Goal: Task Accomplishment & Management: Manage account settings

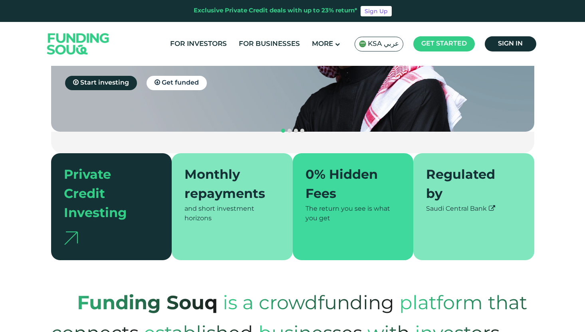
scroll to position [153, 0]
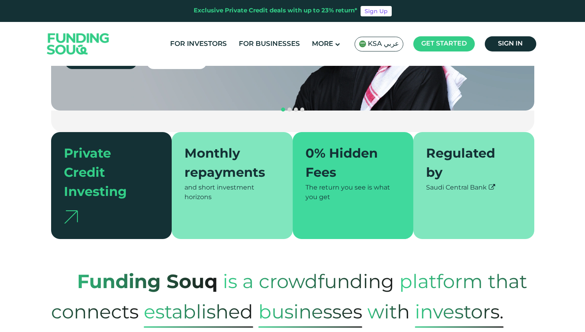
click at [494, 184] on icon at bounding box center [491, 187] width 6 height 6
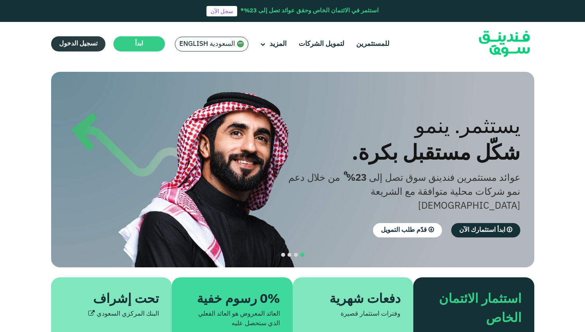
click at [79, 46] on span "تسجيل الدخول" at bounding box center [78, 44] width 38 height 6
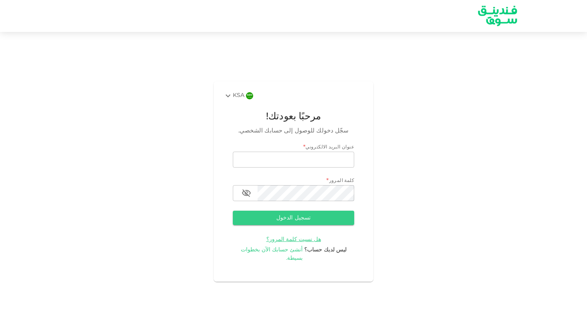
click at [293, 253] on span "أنشئ حسابك الآن بخطوات بسيطة." at bounding box center [272, 254] width 62 height 14
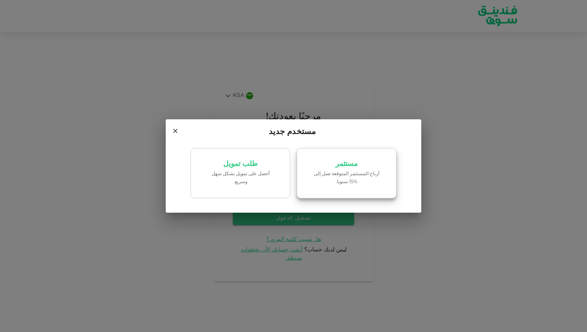
click at [341, 189] on link "مستثمر أرباح المستثمر المتوقعة تصل إلى %15 سنويا." at bounding box center [346, 173] width 100 height 50
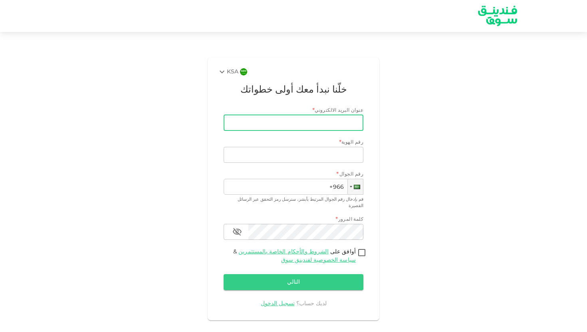
click at [343, 119] on input "عنوان البريد الالكتروني" at bounding box center [297, 123] width 131 height 16
type input "[EMAIL_ADDRESS][DOMAIN_NAME]"
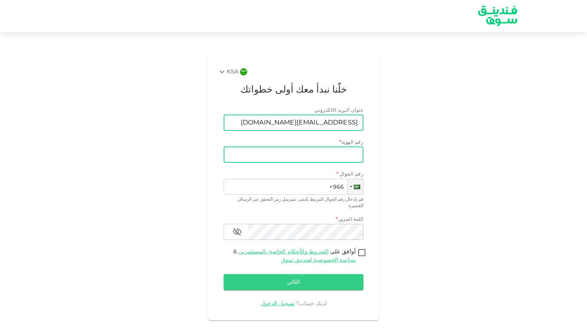
click at [320, 155] on input "رقم الهوية" at bounding box center [293, 155] width 140 height 16
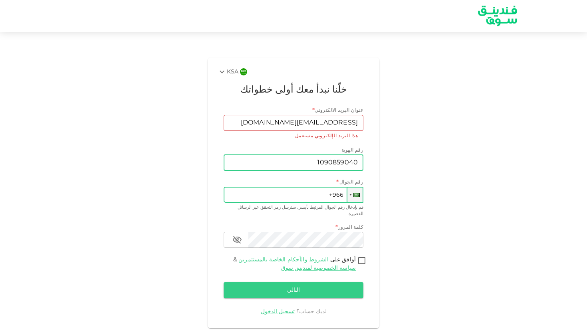
type input "1090859040"
click at [312, 192] on input "+966" at bounding box center [293, 195] width 140 height 16
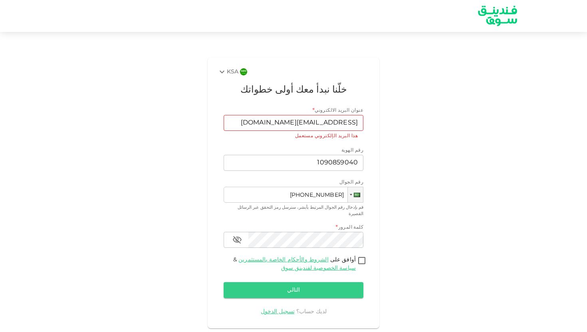
type input "+966 558 207 501"
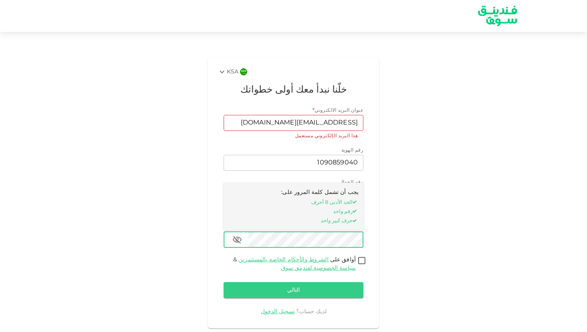
click at [235, 236] on icon "button" at bounding box center [237, 240] width 9 height 8
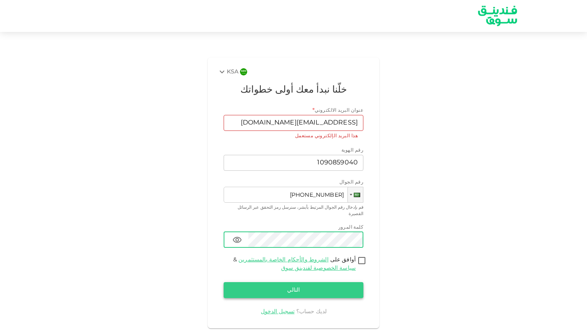
click at [278, 286] on button "التالي" at bounding box center [293, 290] width 140 height 16
click at [361, 256] on input "أوافق على الشروط والأحكام الخاصة بالمستثمرين & سياسة الخصوصية لفندينق سوق" at bounding box center [362, 261] width 12 height 11
checkbox input "true"
click at [282, 309] on link "تسجيل الدخول" at bounding box center [278, 312] width 34 height 6
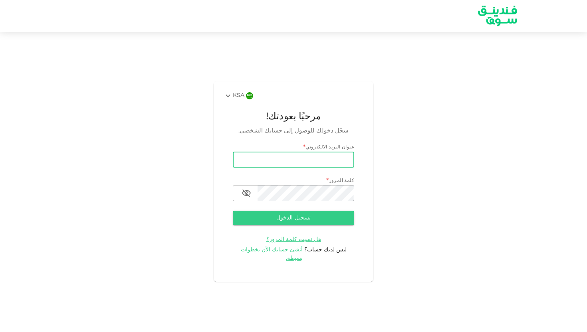
click at [321, 165] on input "email" at bounding box center [293, 160] width 121 height 16
type input "[EMAIL_ADDRESS][DOMAIN_NAME]"
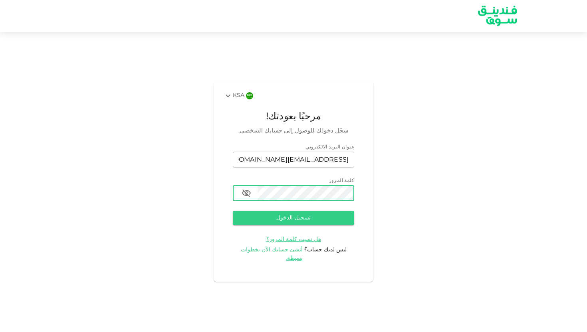
click at [243, 197] on icon "button" at bounding box center [246, 194] width 9 height 8
click at [279, 223] on button "تسجيل الدخول" at bounding box center [293, 218] width 121 height 14
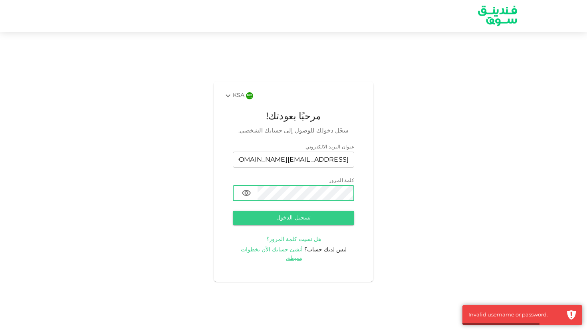
click at [291, 242] on span "هل نسيت كلمة المرور؟" at bounding box center [293, 240] width 55 height 6
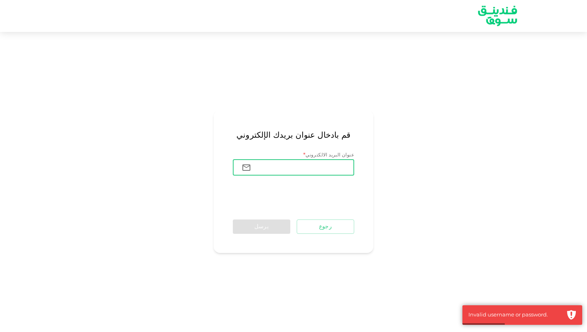
click at [324, 174] on input "عنوان البريد الالكتروني" at bounding box center [305, 168] width 97 height 16
type input "[EMAIL_ADDRESS][DOMAIN_NAME]"
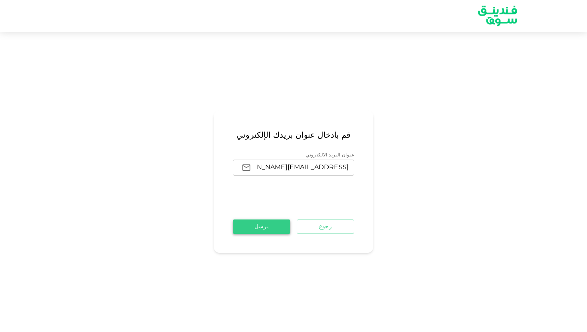
click at [259, 225] on button "يرسل" at bounding box center [261, 226] width 57 height 14
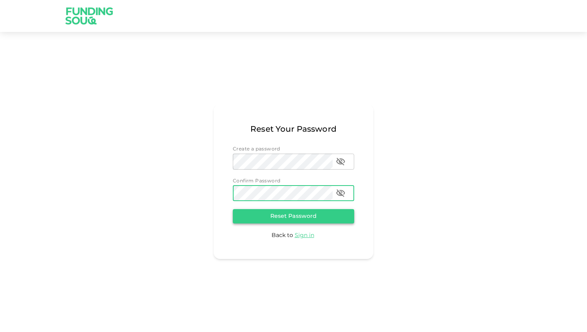
click at [311, 213] on button "Reset Password" at bounding box center [293, 216] width 121 height 14
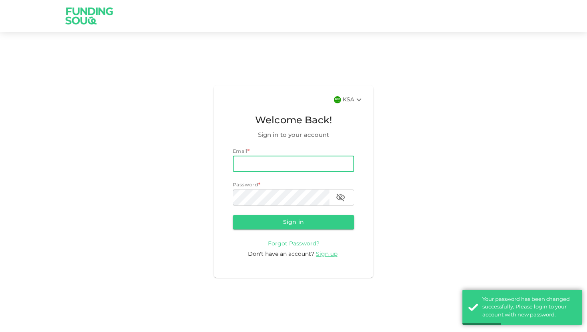
click at [290, 167] on input "email" at bounding box center [293, 164] width 121 height 16
type input "[EMAIL_ADDRESS][DOMAIN_NAME]"
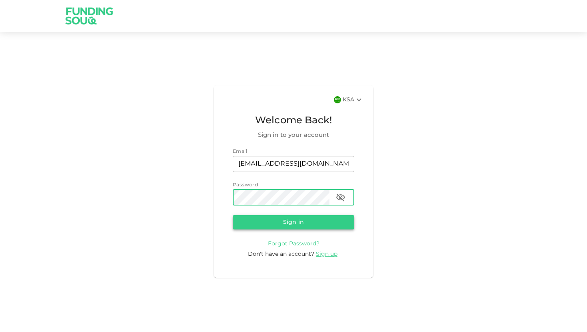
click at [289, 219] on button "Sign in" at bounding box center [293, 222] width 121 height 14
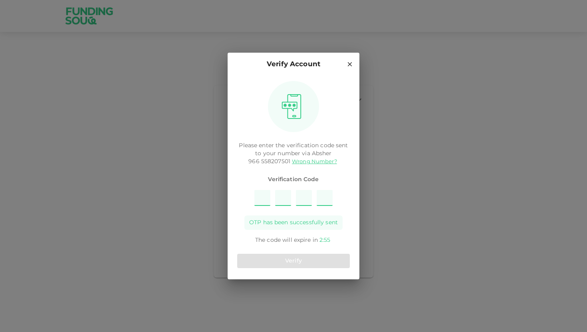
type input "5"
type input "3"
type input "1"
type input "2"
click at [292, 264] on button "Verify" at bounding box center [293, 261] width 113 height 14
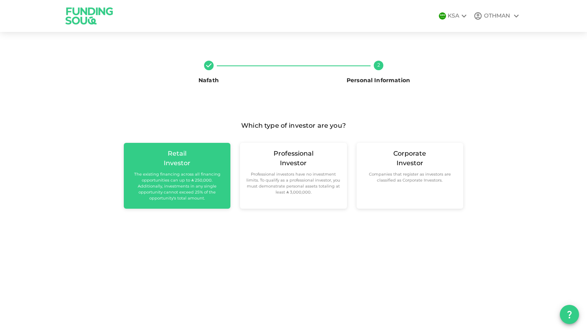
click at [178, 178] on small "The existing financing across all financing opportunities can up to ʢ 250,000. …" at bounding box center [177, 187] width 94 height 30
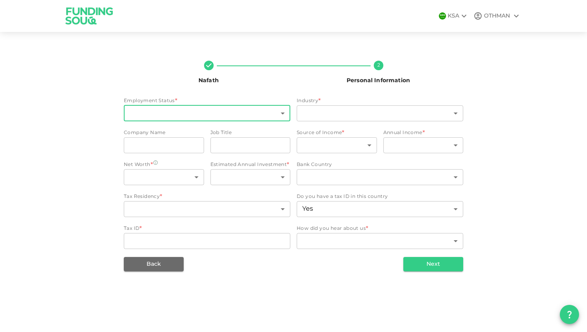
click at [224, 120] on body "KSA OTHMAN Nafath 2 Personal Information Employment Status * ​ ​ Industry * ​ ​…" at bounding box center [293, 166] width 587 height 332
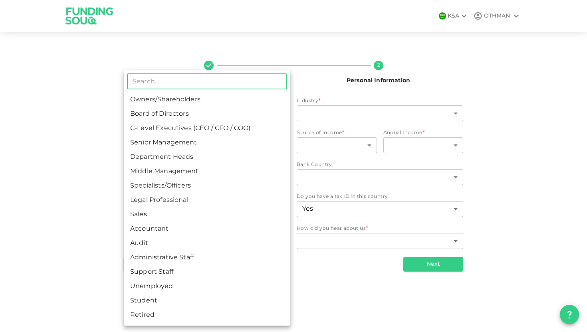
click at [184, 199] on li "Legal Professional" at bounding box center [207, 200] width 166 height 14
type input "8"
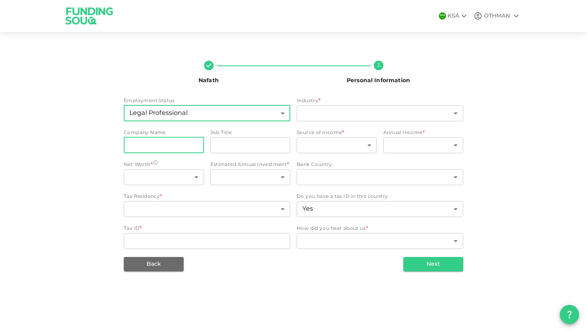
click at [195, 147] on input "companyName" at bounding box center [164, 145] width 80 height 16
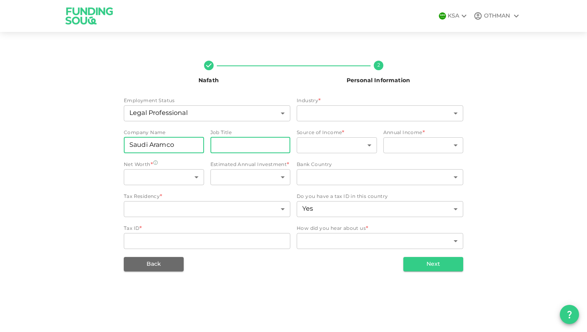
type input "Saudi Aramco"
click at [245, 148] on input "jobTitle" at bounding box center [250, 145] width 80 height 16
type input "Engineer"
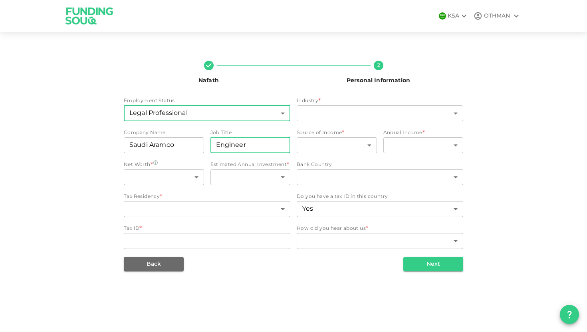
click at [198, 117] on body "KSA OTHMAN Nafath 2 Personal Information Employment Status Legal Professional 8…" at bounding box center [293, 166] width 587 height 332
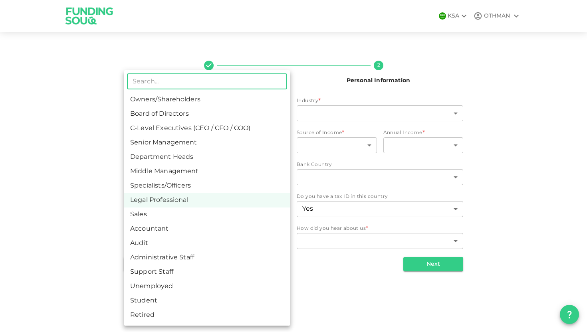
click at [182, 184] on li "Specialists/Officers" at bounding box center [207, 186] width 166 height 14
type input "7"
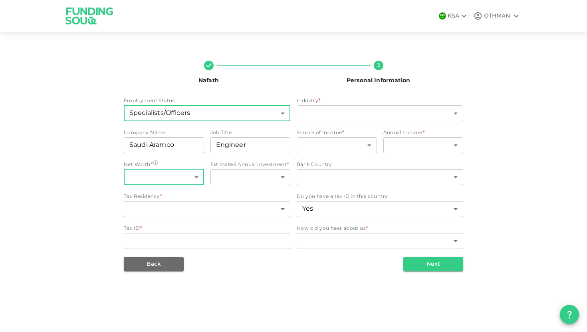
click at [180, 178] on body "KSA OTHMAN Nafath 2 Personal Information Employment Status Specialists/Officers…" at bounding box center [293, 166] width 587 height 332
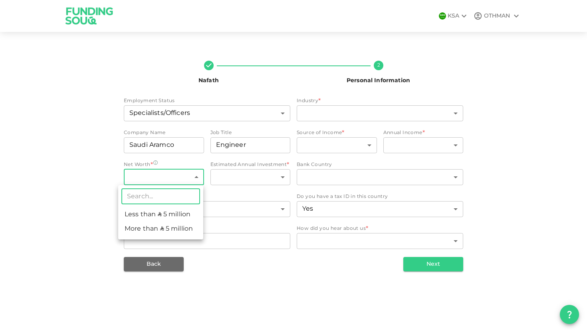
click at [174, 214] on li "Less than ʢ 5 million" at bounding box center [160, 214] width 85 height 14
type input "1"
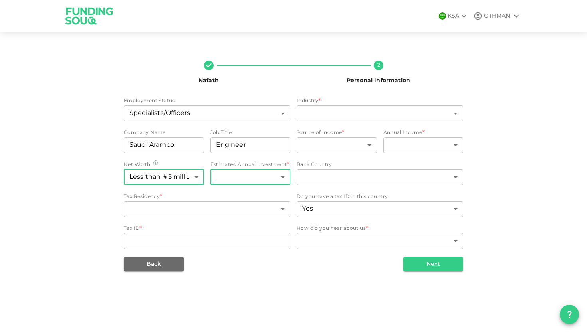
click at [249, 174] on body "KSA OTHMAN Nafath 2 Personal Information Employment Status Specialists/Officers…" at bounding box center [293, 166] width 587 height 332
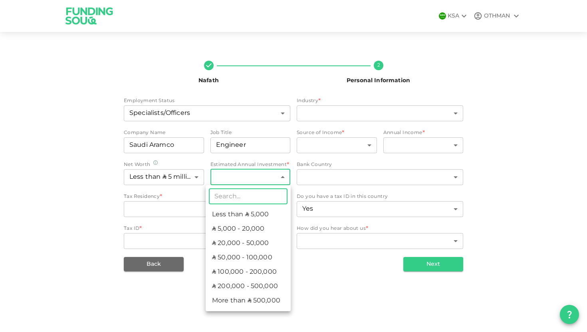
click at [240, 253] on li "ʢ 50,000 - 100,000" at bounding box center [247, 258] width 85 height 14
type input "4"
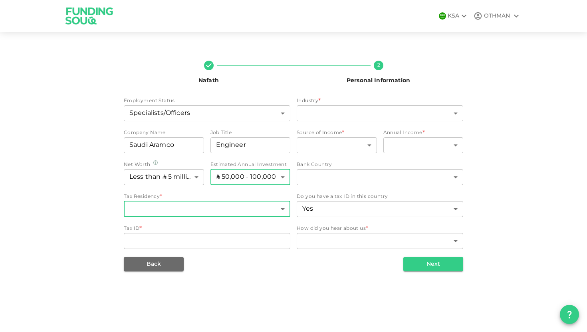
click at [222, 211] on body "KSA OTHMAN Nafath 2 Personal Information Employment Status Specialists/Officers…" at bounding box center [293, 166] width 587 height 332
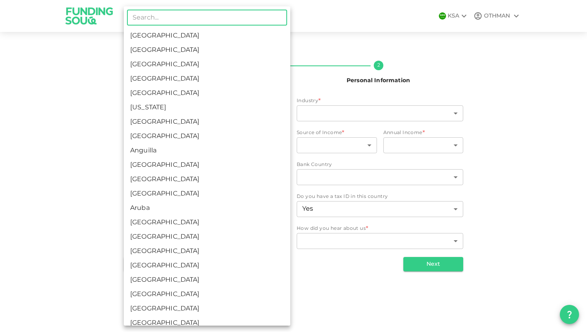
click at [220, 37] on li "[GEOGRAPHIC_DATA]" at bounding box center [207, 36] width 166 height 14
type input "1"
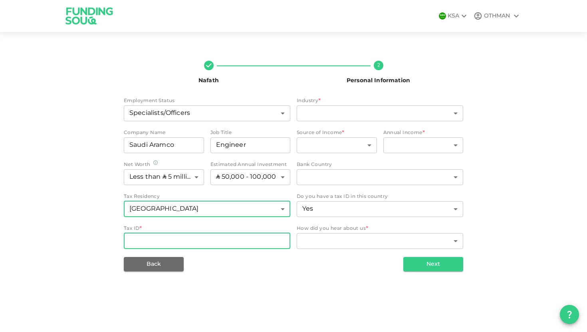
click at [195, 247] on input "Tax ID" at bounding box center [207, 241] width 166 height 16
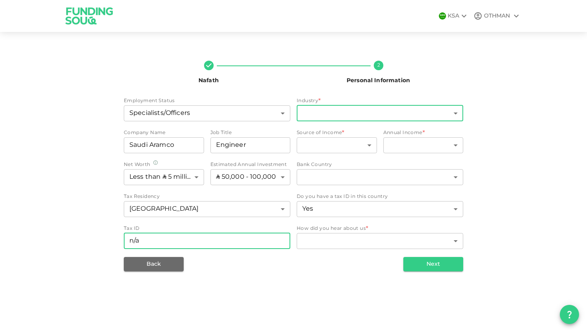
type input "n/a"
click at [362, 115] on body "KSA OTHMAN Nafath 2 Personal Information Employment Status Specialists/Officers…" at bounding box center [293, 166] width 587 height 332
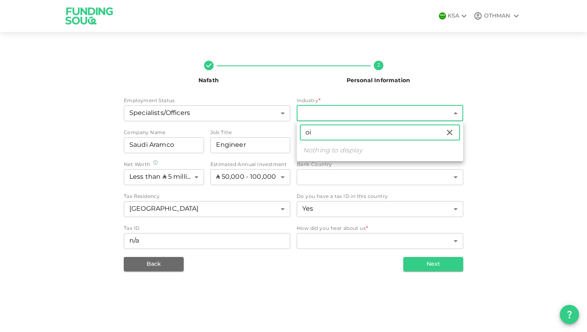
type input "o"
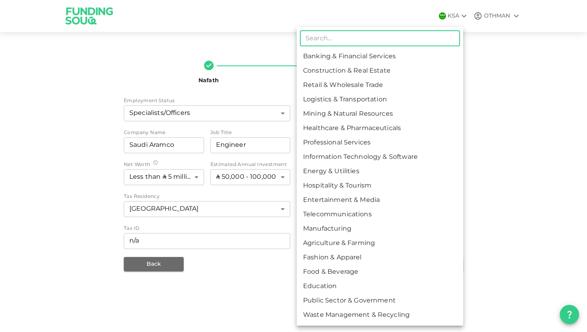
click at [360, 169] on li "Energy & Utilities" at bounding box center [379, 171] width 166 height 14
type input "9"
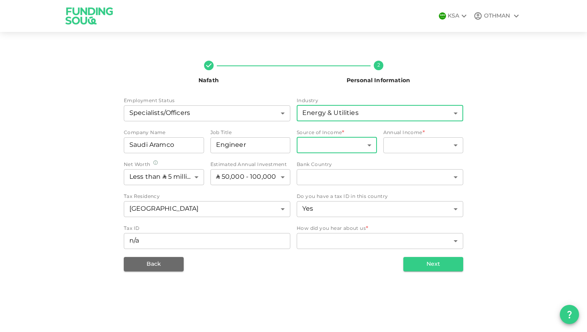
click at [362, 146] on body "KSA OTHMAN Nafath 2 Personal Information Employment Status Specialists/Officers…" at bounding box center [293, 166] width 587 height 332
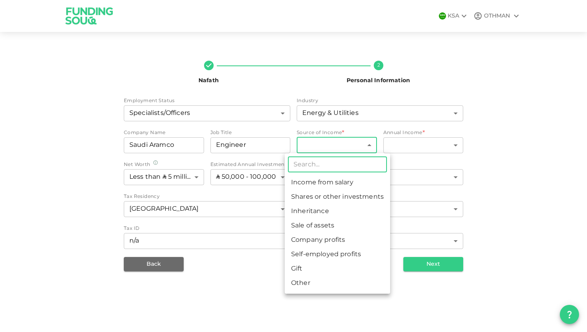
click at [343, 182] on li "Income from salary" at bounding box center [336, 183] width 105 height 14
type input "1"
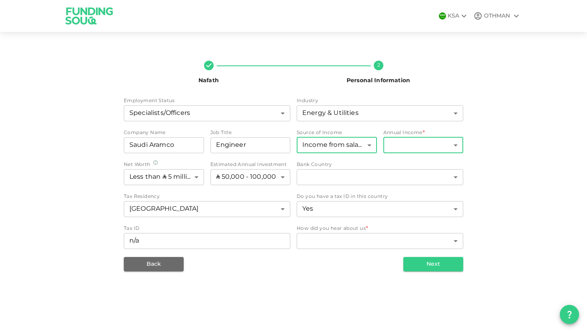
click at [429, 140] on body "KSA OTHMAN Nafath 2 Personal Information Employment Status Specialists/Officers…" at bounding box center [293, 166] width 587 height 332
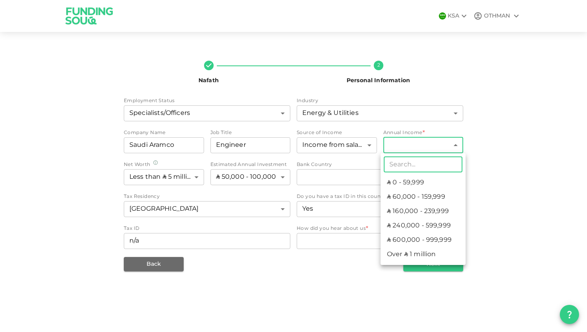
click at [423, 208] on li "ʢ 160,000 - 239,999" at bounding box center [422, 211] width 85 height 14
type input "3"
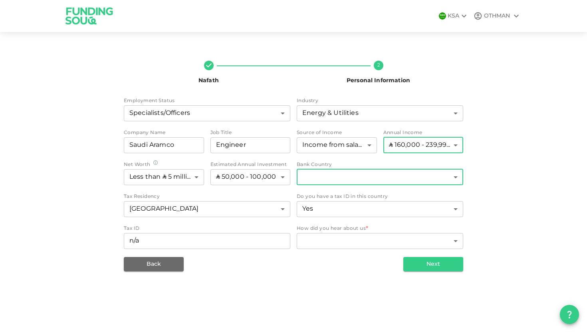
click at [367, 178] on body "KSA OTHMAN Nafath 2 Personal Information Employment Status Specialists/Officers…" at bounding box center [293, 166] width 587 height 332
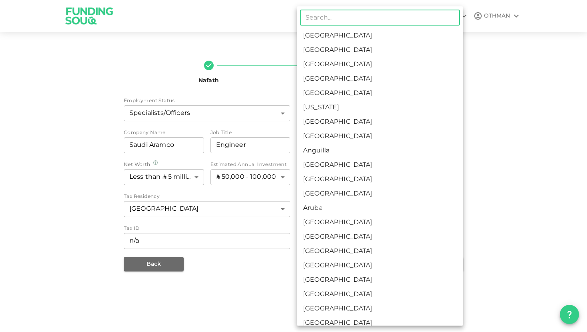
click at [388, 38] on li "[GEOGRAPHIC_DATA]" at bounding box center [379, 36] width 166 height 14
type input "1"
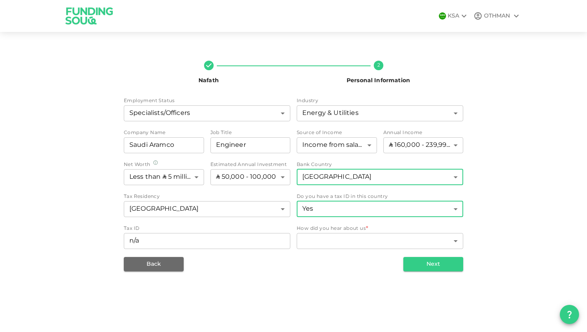
click at [357, 207] on body "KSA OTHMAN Nafath 2 Personal Information Employment Status Specialists/Officers…" at bounding box center [293, 166] width 587 height 332
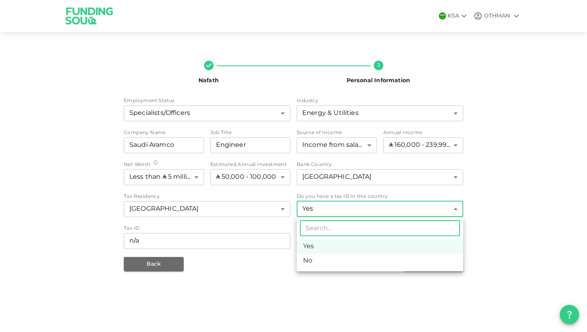
click at [333, 261] on li "No" at bounding box center [379, 261] width 166 height 14
type input "false"
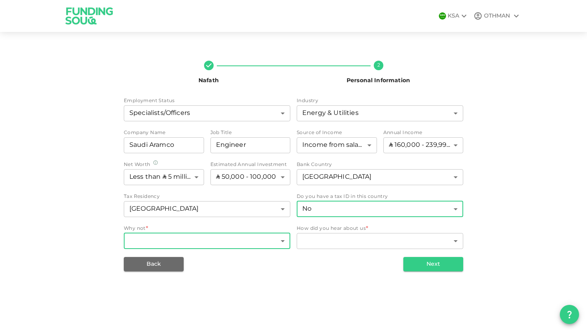
click at [263, 240] on body "KSA OTHMAN Nafath 2 Personal Information Employment Status Specialists/Officers…" at bounding box center [293, 166] width 587 height 332
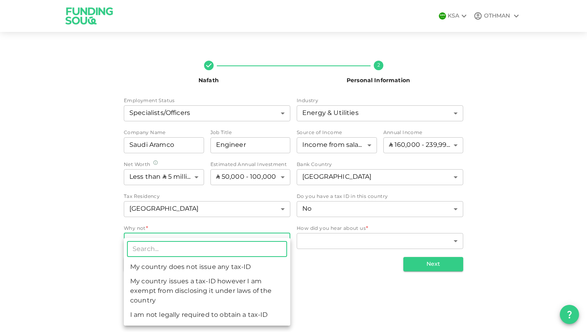
click at [233, 268] on li "My country does not issue any tax-ID" at bounding box center [207, 267] width 166 height 14
type input "1"
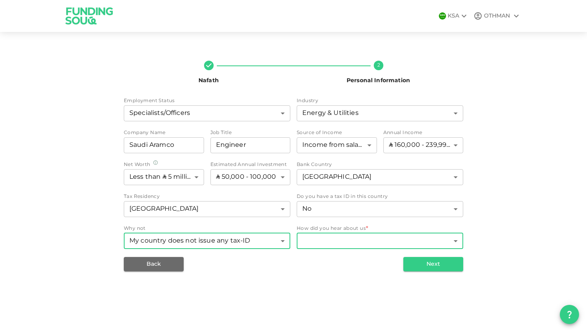
click at [326, 244] on body "KSA OTHMAN Nafath 2 Personal Information Employment Status Specialists/Officers…" at bounding box center [293, 166] width 587 height 332
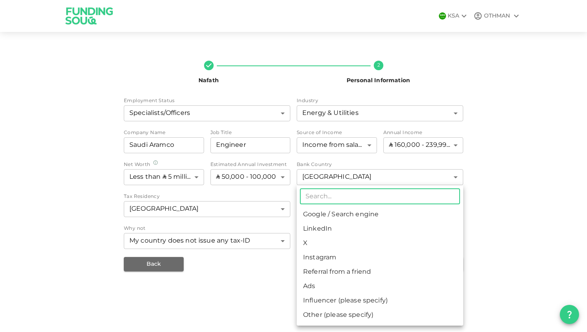
click at [350, 220] on li "Google / Search engine" at bounding box center [379, 214] width 166 height 14
type input "1"
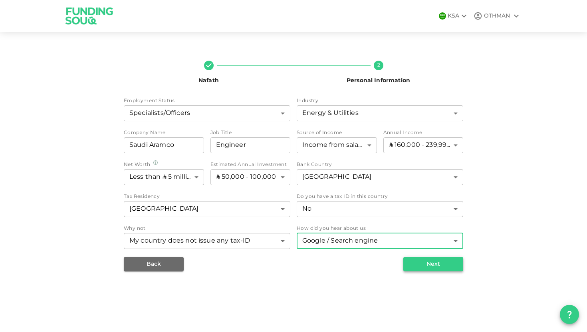
click at [414, 266] on button "Next" at bounding box center [433, 264] width 60 height 14
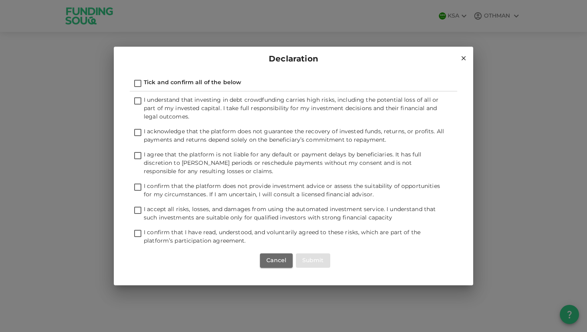
click at [140, 82] on input "Tick and confirm all of the below" at bounding box center [138, 84] width 12 height 11
checkbox input "true"
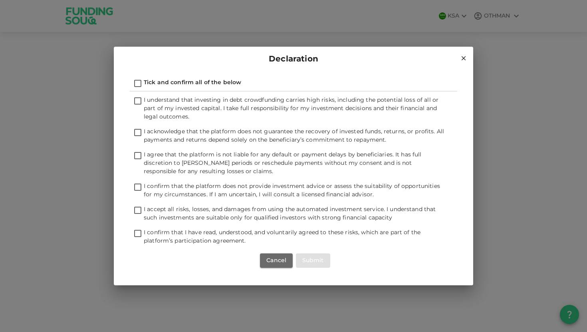
checkbox input "true"
click at [318, 264] on button "Submit" at bounding box center [313, 260] width 34 height 14
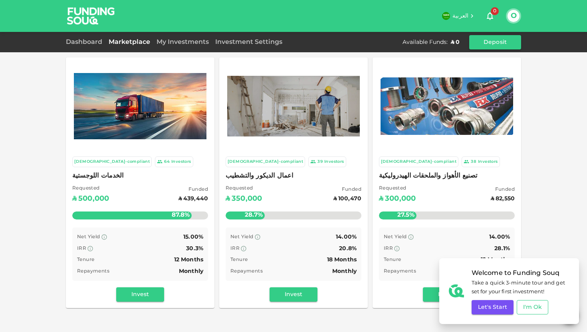
click at [533, 308] on button "I'm Ok" at bounding box center [532, 307] width 32 height 14
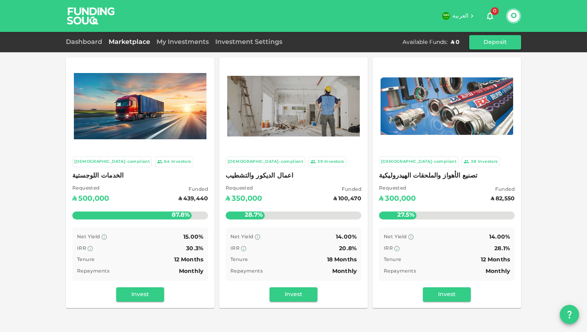
click at [464, 16] on span "العربية" at bounding box center [460, 16] width 16 height 6
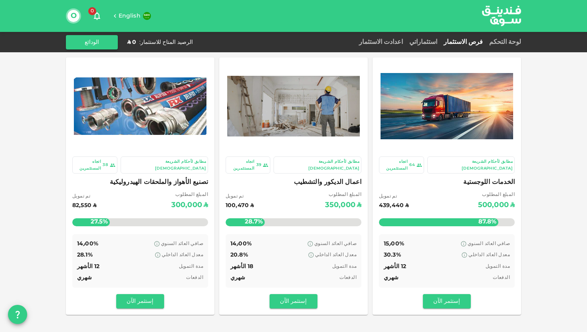
click at [71, 17] on button "O" at bounding box center [73, 16] width 12 height 12
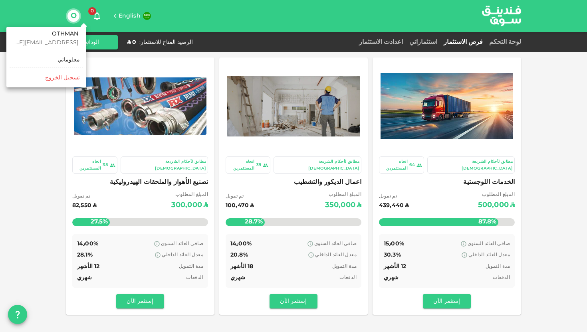
click at [28, 124] on div at bounding box center [293, 166] width 587 height 332
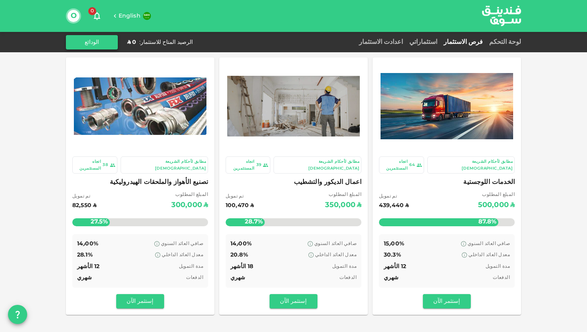
click at [114, 41] on button "الودائع" at bounding box center [92, 42] width 52 height 14
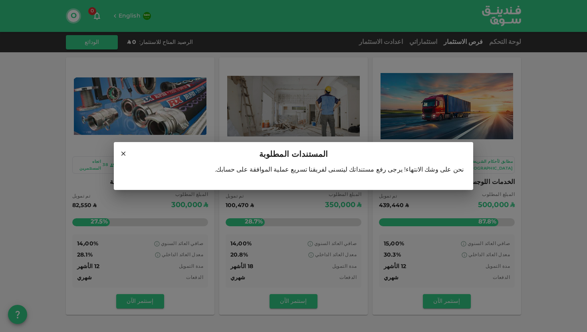
click at [123, 155] on icon at bounding box center [123, 153] width 7 height 7
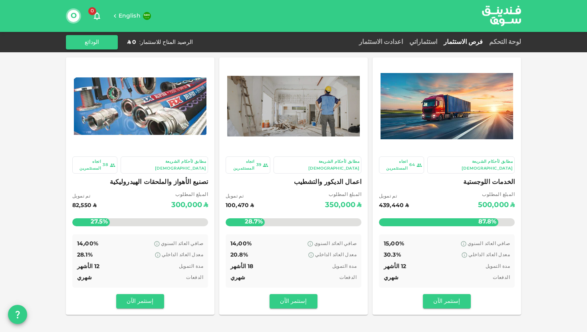
click at [96, 17] on icon "button" at bounding box center [97, 16] width 10 height 10
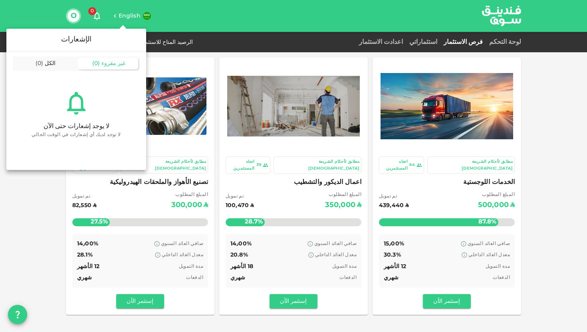
click at [96, 17] on div at bounding box center [293, 166] width 587 height 332
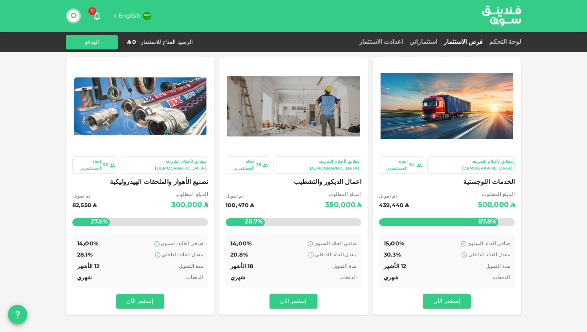
click at [75, 15] on button "O" at bounding box center [73, 16] width 12 height 12
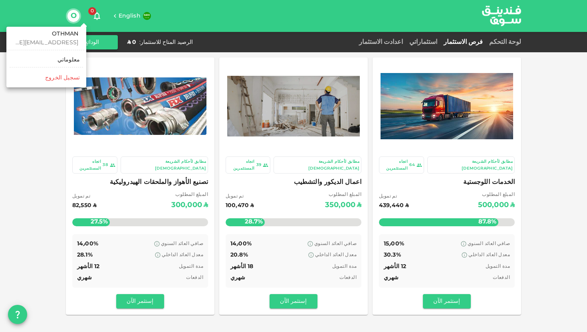
click at [75, 15] on div at bounding box center [293, 166] width 587 height 332
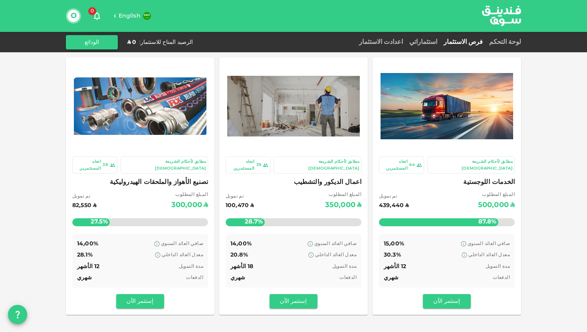
click at [75, 15] on button "O" at bounding box center [73, 16] width 12 height 12
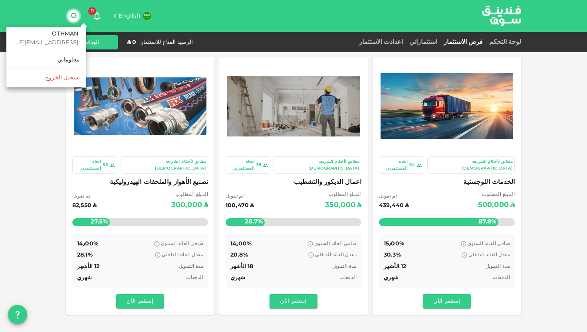
click at [70, 62] on div "معلوماتي" at bounding box center [68, 60] width 22 height 8
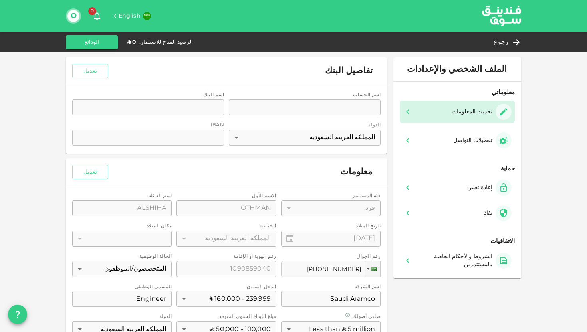
click at [336, 115] on div "اسم الحساب accountName accountName اسم البنك bankName bankName الدولة المملكة ا…" at bounding box center [226, 119] width 321 height 69
click at [92, 72] on button "تعديل" at bounding box center [90, 71] width 36 height 14
click at [319, 111] on input "accountName" at bounding box center [305, 107] width 152 height 16
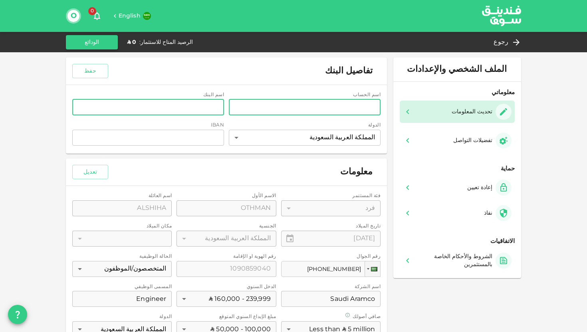
click at [191, 107] on input "bankName" at bounding box center [148, 107] width 152 height 16
click at [298, 107] on input "accountName" at bounding box center [305, 107] width 152 height 16
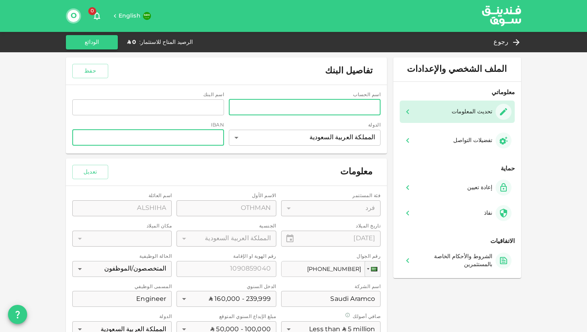
click at [219, 132] on input "iban" at bounding box center [148, 138] width 152 height 16
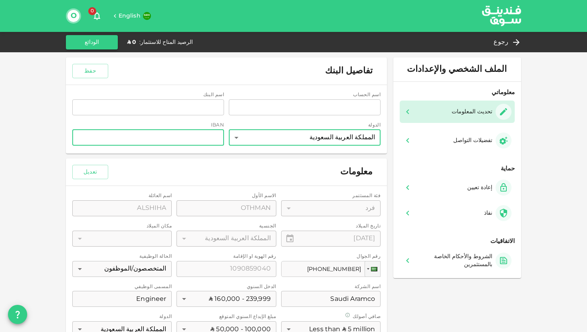
click at [264, 138] on body "English 0 O رجوع الرصيد المتاح للاستثمار : ʢ 0 الودائع الملف الشخصي والإعدادات …" at bounding box center [293, 166] width 587 height 332
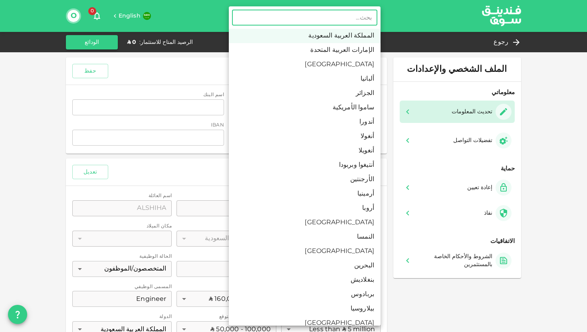
click at [323, 36] on li "المملكة العربية السعودية" at bounding box center [305, 36] width 152 height 14
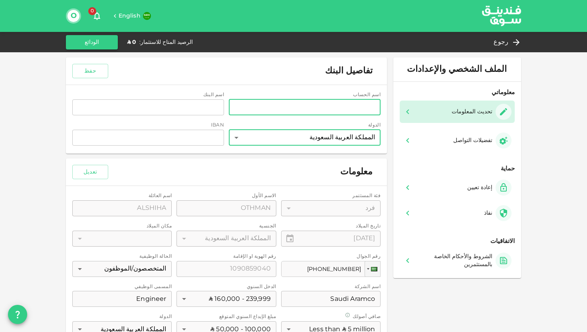
click at [310, 111] on input "accountName" at bounding box center [305, 107] width 152 height 16
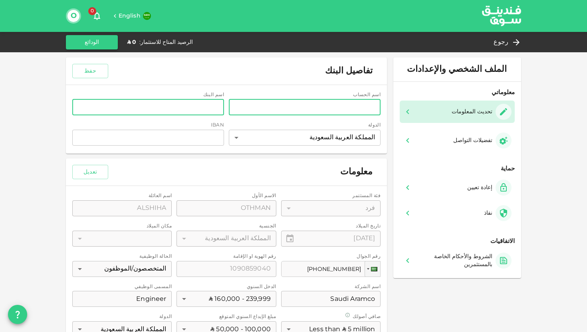
click at [220, 107] on input "bankName" at bounding box center [148, 107] width 152 height 16
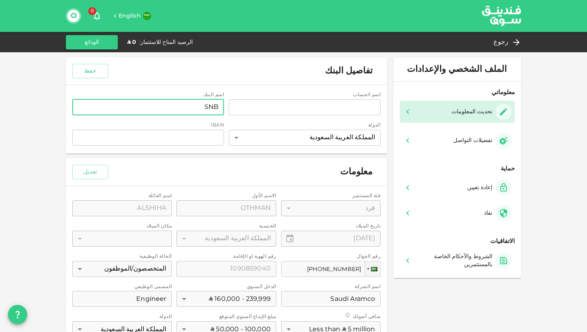
type input "SNB"
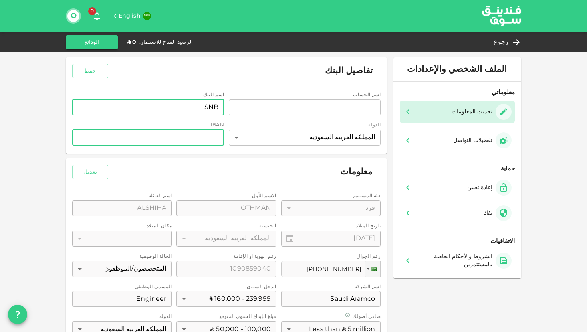
click at [190, 138] on input "iban" at bounding box center [148, 138] width 152 height 16
paste input "SA7610000097000000800306"
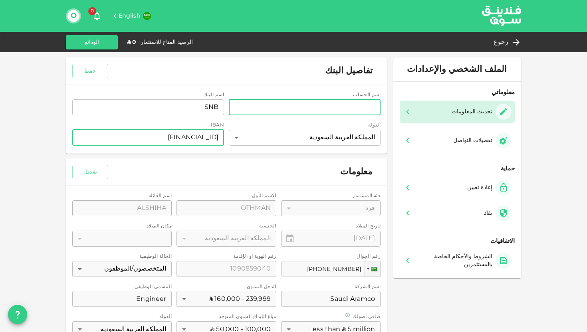
type input "SA7610000097000000800306"
click at [280, 109] on input "accountName" at bounding box center [305, 107] width 152 height 16
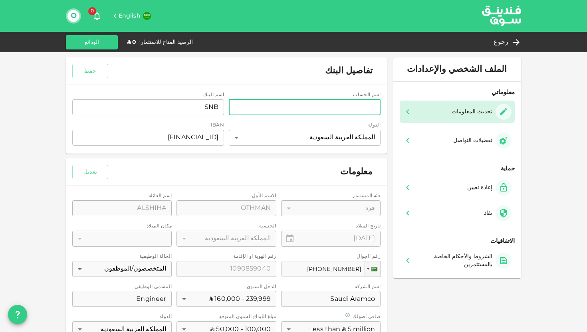
type input "m"
click at [102, 67] on button "حفظ" at bounding box center [90, 71] width 36 height 14
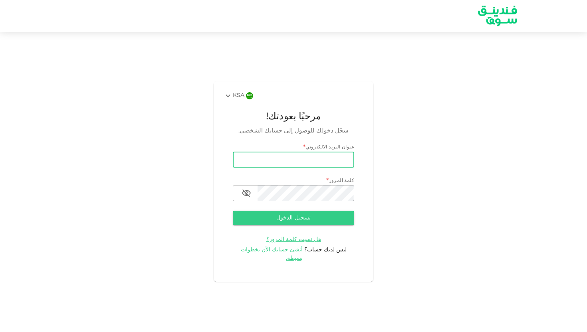
click at [324, 160] on input "email" at bounding box center [293, 160] width 121 height 16
type input "[EMAIL_ADDRESS][DOMAIN_NAME]"
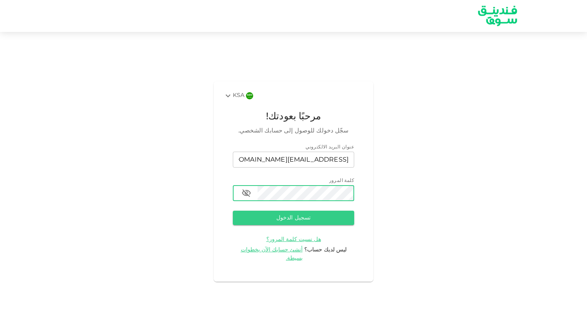
click at [251, 198] on icon "button" at bounding box center [246, 193] width 10 height 10
click at [283, 223] on button "تسجيل الدخول" at bounding box center [293, 218] width 121 height 14
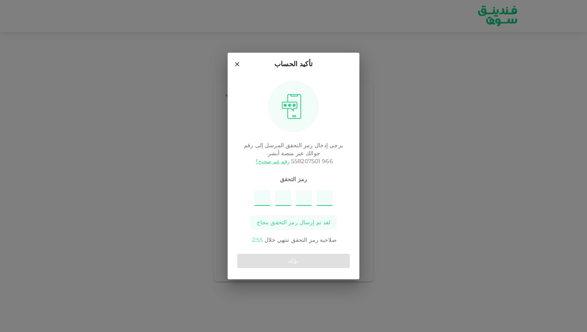
type input "4"
type input "9"
type input "3"
type input "7"
click at [283, 263] on button "يؤكد" at bounding box center [293, 261] width 113 height 14
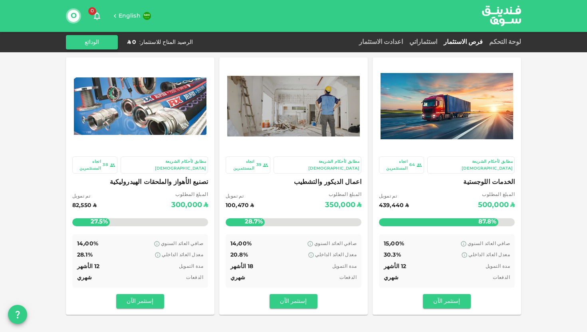
click at [76, 20] on button "O" at bounding box center [73, 16] width 12 height 12
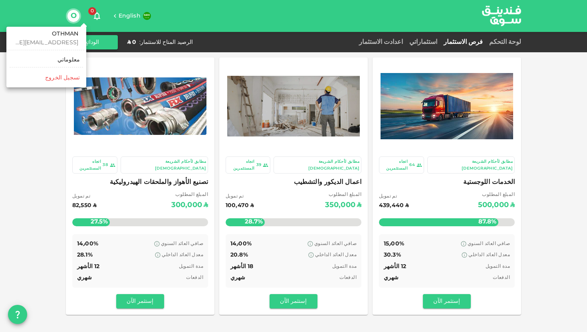
click at [73, 62] on div "معلوماتي" at bounding box center [68, 60] width 22 height 8
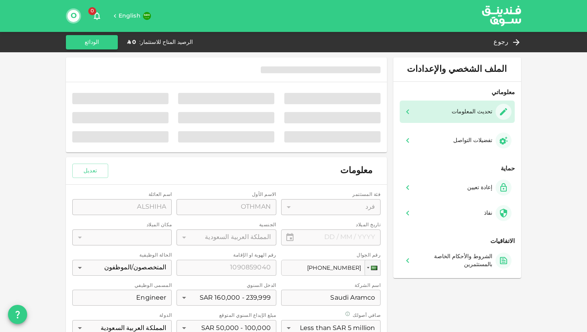
type input "⁦⁨[DATE]⁩⁩"
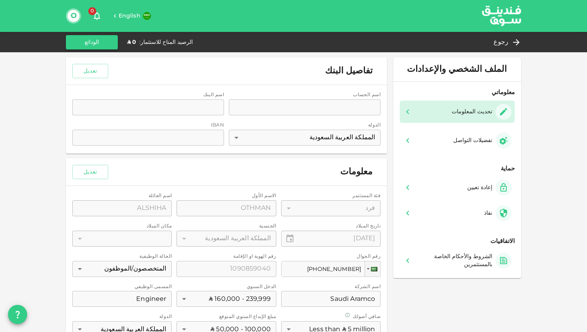
click at [276, 107] on div "اسم الحساب accountName accountName اسم البنك bankName bankName الدولة المملكة ا…" at bounding box center [226, 119] width 321 height 69
click at [106, 72] on button "تعديل" at bounding box center [90, 71] width 36 height 14
click at [250, 109] on input "accountName" at bounding box center [305, 107] width 152 height 16
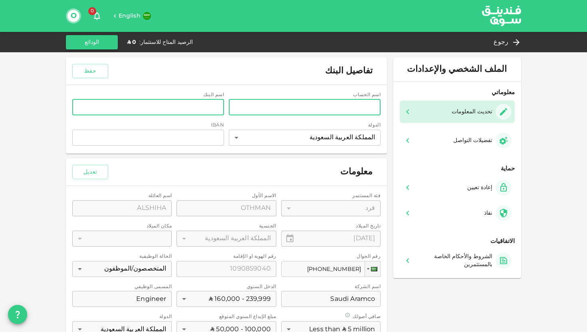
click at [218, 109] on input "bankName" at bounding box center [148, 107] width 152 height 16
type input "SNB"
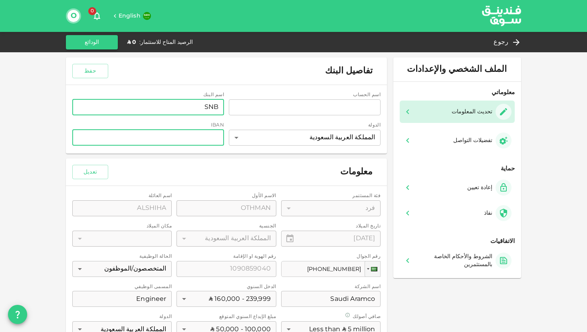
click at [175, 141] on input "iban" at bounding box center [148, 138] width 152 height 16
paste input "[FINANCIAL_ID]"
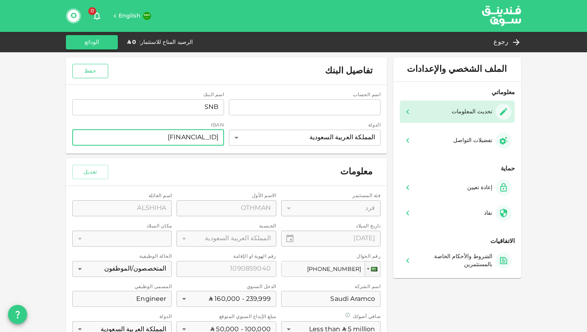
type input "[FINANCIAL_ID]"
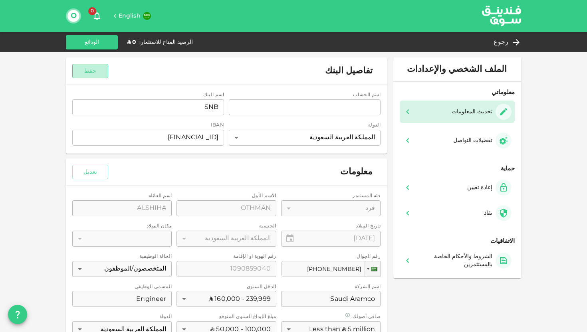
click at [85, 70] on button "حفظ" at bounding box center [90, 71] width 36 height 14
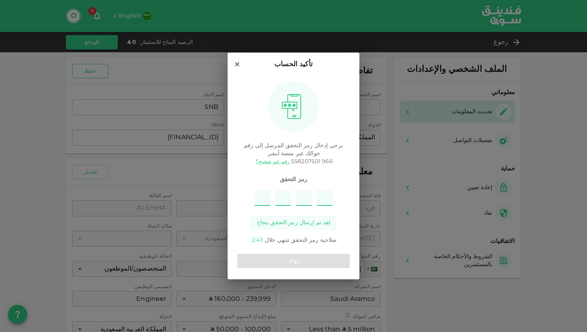
type input "2"
type input "1"
type input "6"
type input "7"
click at [290, 263] on button "يؤكد" at bounding box center [293, 261] width 113 height 14
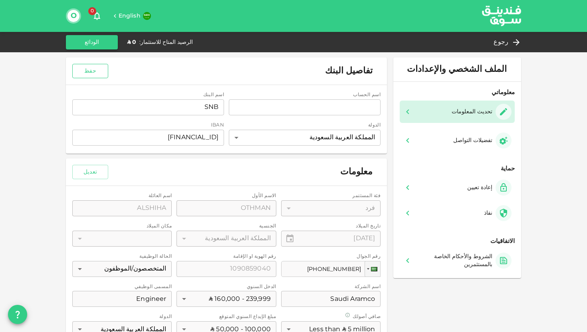
click at [87, 73] on button "حفظ" at bounding box center [90, 71] width 36 height 14
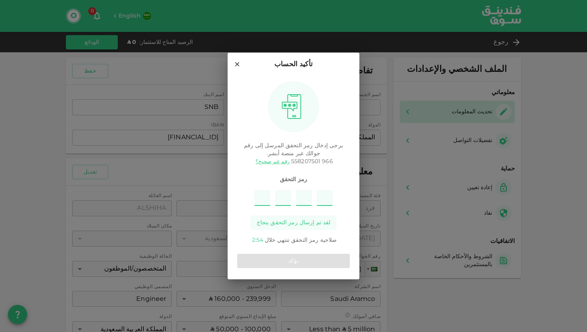
type input "4"
type input "7"
type input "5"
type input "6"
click at [297, 260] on button "يؤكد" at bounding box center [293, 261] width 113 height 14
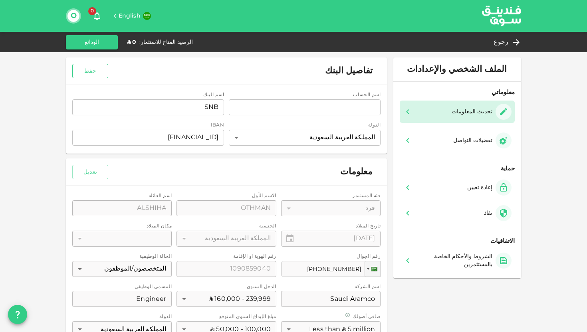
click at [91, 70] on button "حفظ" at bounding box center [90, 71] width 36 height 14
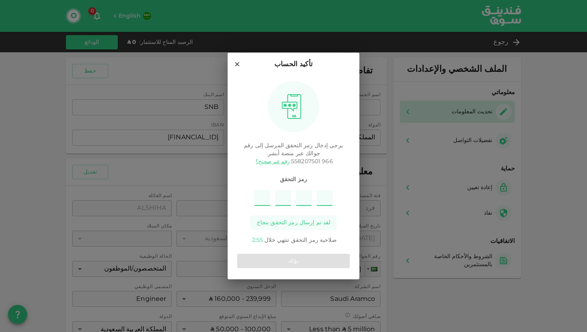
type input "6"
type input "3"
type input "7"
type input "2"
click at [294, 263] on button "يؤكد" at bounding box center [293, 261] width 113 height 14
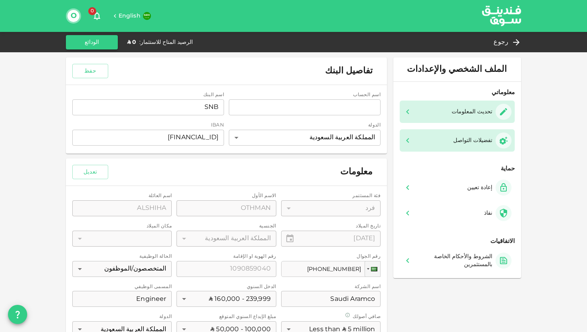
click at [464, 151] on div "تفضيلات التواصل" at bounding box center [456, 140] width 115 height 22
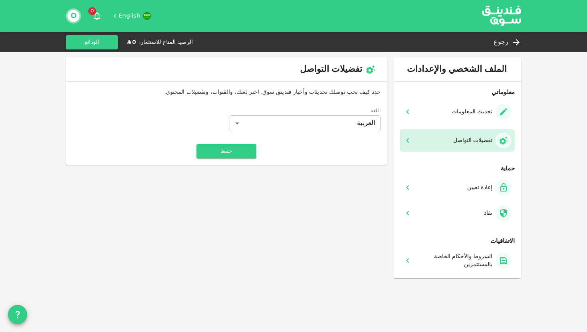
click at [462, 123] on div "معلوماتي تحديث المعلومات تفضيلات التواصل" at bounding box center [457, 120] width 128 height 76
click at [464, 115] on div "تحديث المعلومات" at bounding box center [479, 112] width 63 height 16
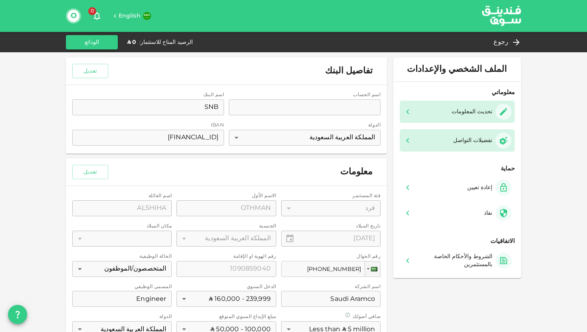
click at [438, 142] on div "تفضيلات التواصل" at bounding box center [457, 140] width 109 height 16
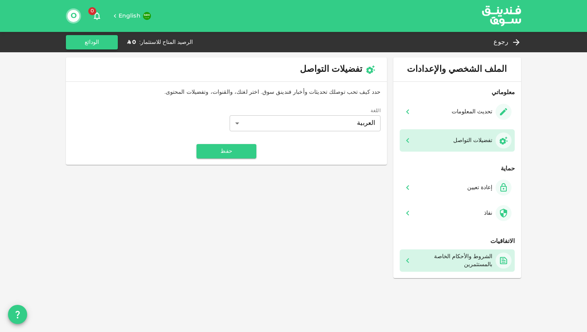
click at [441, 254] on div "الشروط والأحكام الخاصة بالمستثمرين" at bounding box center [453, 261] width 77 height 16
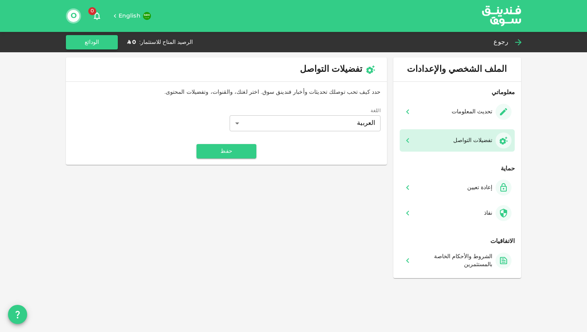
click at [502, 41] on span "رجوع" at bounding box center [500, 42] width 15 height 11
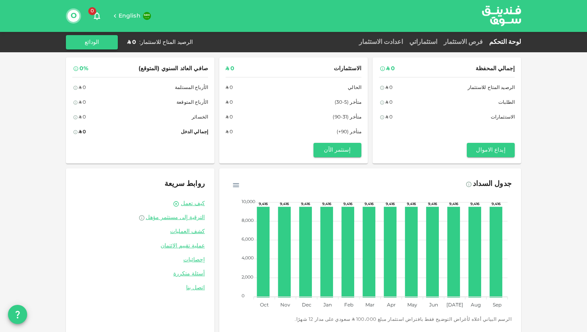
click at [460, 46] on div "فرص الاستثمار" at bounding box center [462, 43] width 45 height 10
click at [460, 40] on link "فرص الاستثمار" at bounding box center [462, 42] width 45 height 6
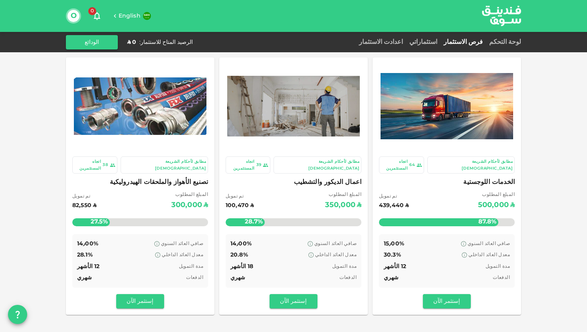
click at [324, 163] on div "مطابق لأحكام الشريعة الإسلامية" at bounding box center [317, 164] width 84 height 13
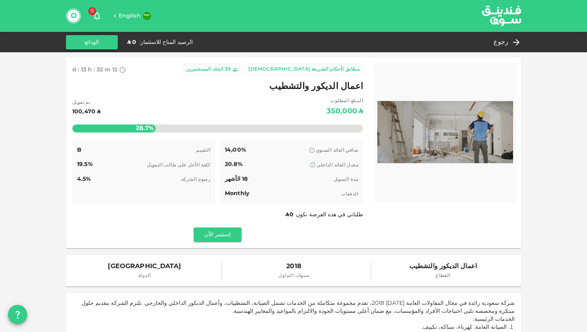
click at [338, 73] on div "مطابق لأحكام الشريعة الإسلامية" at bounding box center [303, 70] width 111 height 8
click at [509, 45] on div "رجوع" at bounding box center [505, 42] width 31 height 11
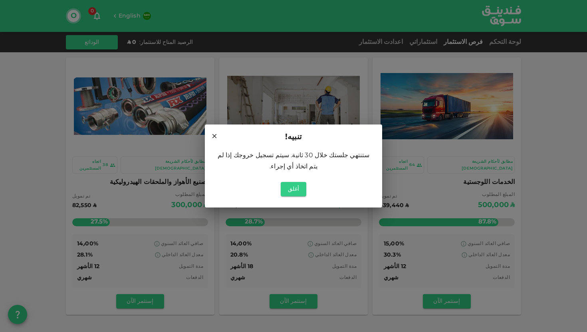
click at [216, 137] on icon at bounding box center [214, 135] width 7 height 7
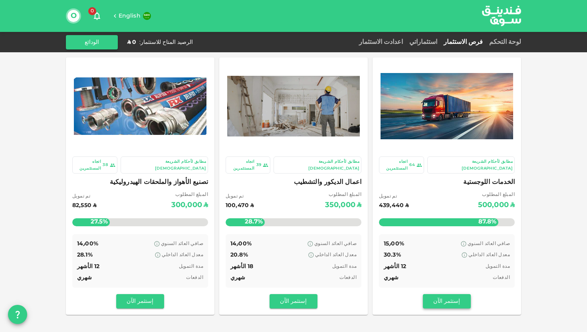
click at [450, 294] on button "إستثمر الآن" at bounding box center [447, 301] width 48 height 14
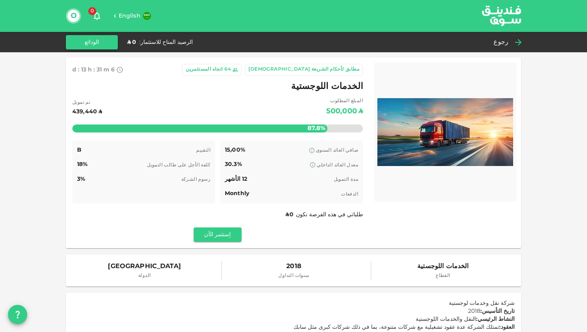
click at [506, 41] on span "رجوع" at bounding box center [500, 42] width 15 height 11
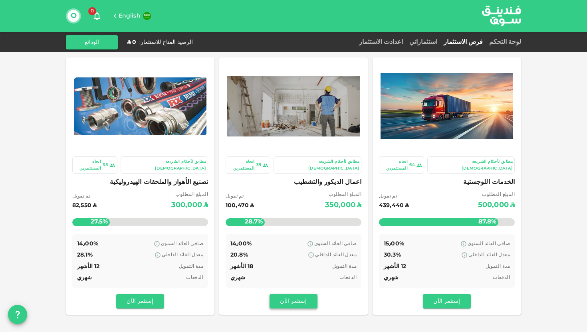
click at [296, 298] on button "إستثمر الآن" at bounding box center [293, 301] width 48 height 14
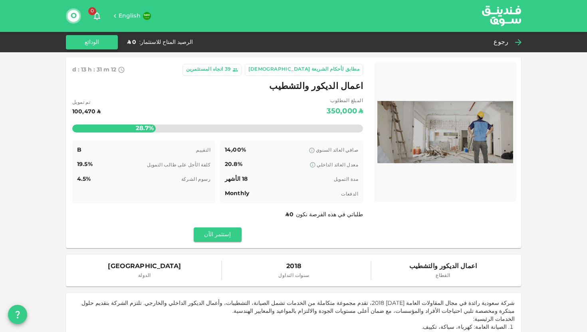
click at [514, 39] on icon at bounding box center [518, 43] width 10 height 10
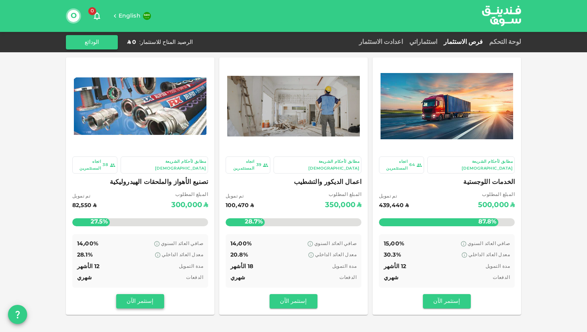
click at [141, 294] on button "إستثمر الآن" at bounding box center [140, 301] width 48 height 14
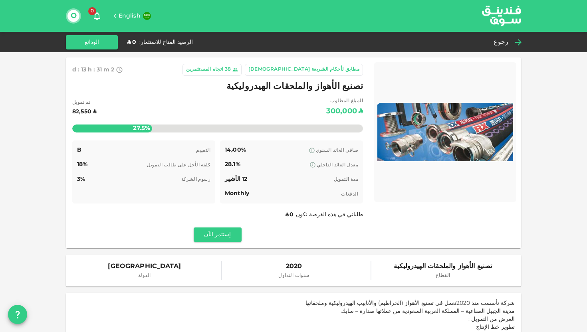
click at [513, 43] on div "رجوع" at bounding box center [505, 42] width 31 height 11
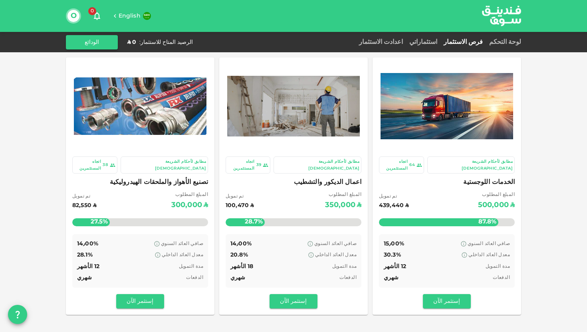
scroll to position [9, 0]
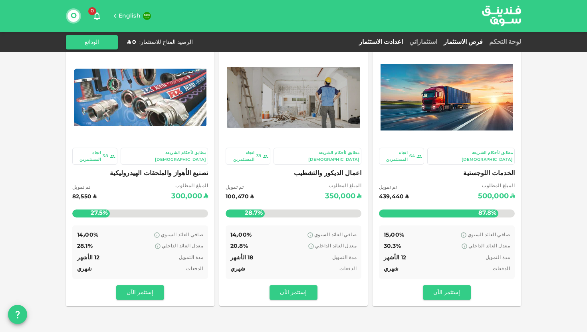
click at [386, 41] on link "اعدادت الاستثمار" at bounding box center [381, 42] width 50 height 6
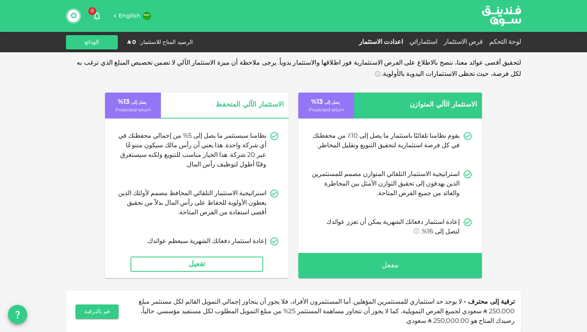
scroll to position [24, 0]
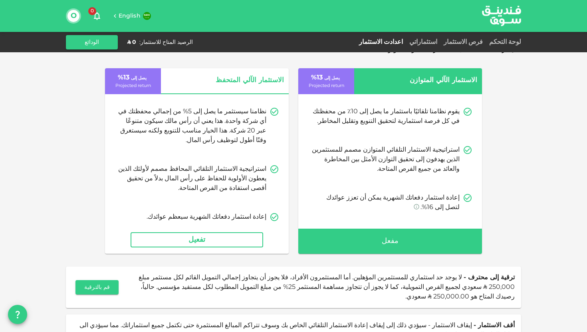
click at [445, 332] on link "هنا" at bounding box center [448, 335] width 7 height 6
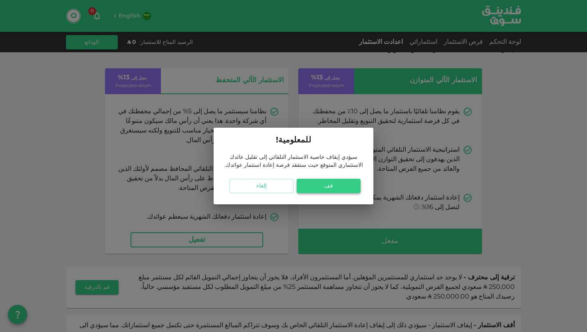
click at [340, 189] on button "قف" at bounding box center [328, 186] width 64 height 14
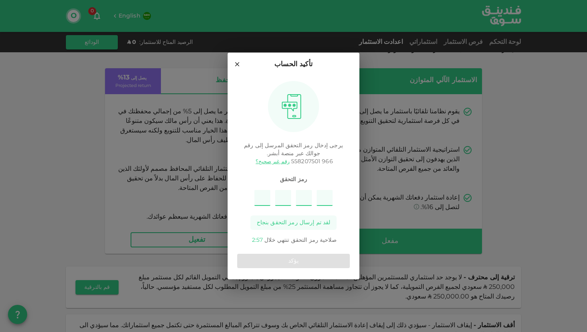
type input "1"
type input "7"
type input "6"
type input "5"
click at [302, 261] on button "يؤكد" at bounding box center [293, 261] width 113 height 14
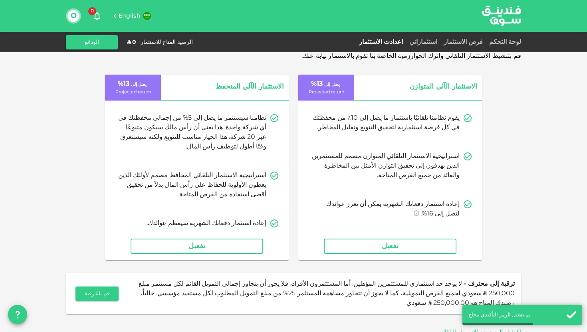
scroll to position [0, 0]
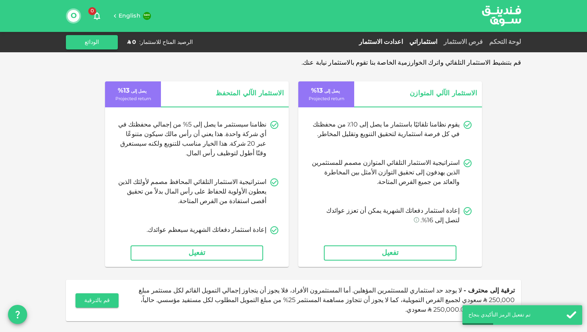
click at [413, 44] on link "استثماراتي" at bounding box center [423, 42] width 34 height 6
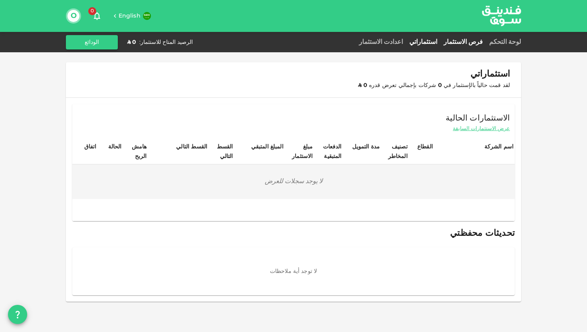
click at [448, 42] on link "فرص الاستثمار" at bounding box center [462, 42] width 45 height 6
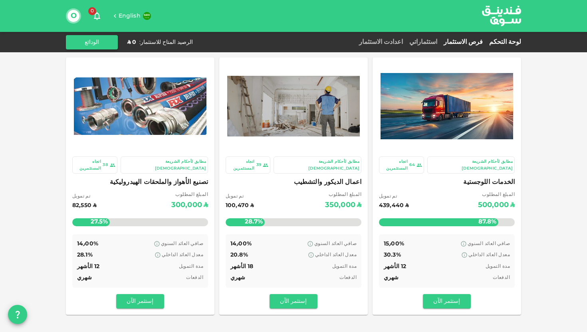
click at [502, 42] on link "لوحة التحكم" at bounding box center [503, 42] width 35 height 6
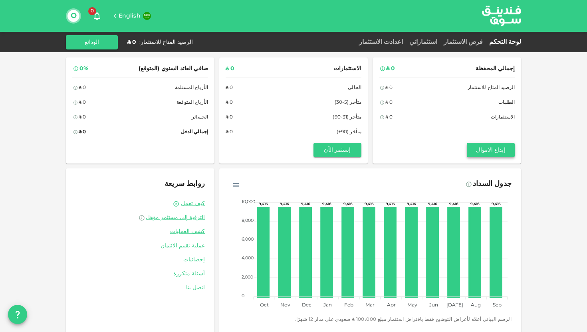
click at [478, 148] on button "إيداع الاموال" at bounding box center [490, 150] width 48 height 14
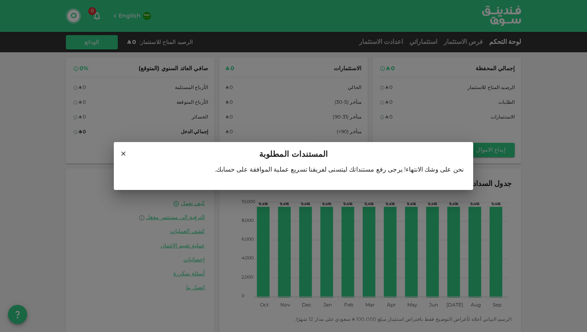
click at [123, 153] on icon at bounding box center [123, 154] width 4 height 4
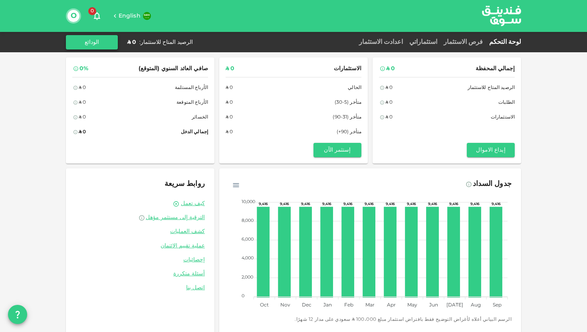
click at [98, 40] on button "الودائع" at bounding box center [92, 42] width 52 height 14
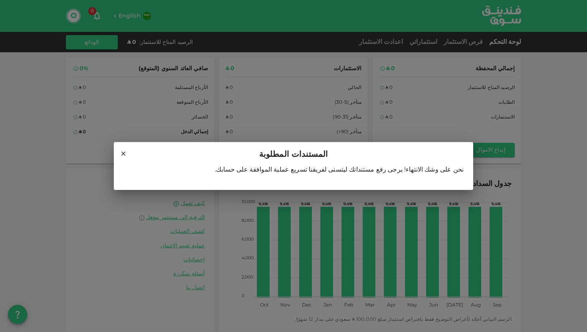
click at [121, 152] on icon at bounding box center [123, 154] width 4 height 4
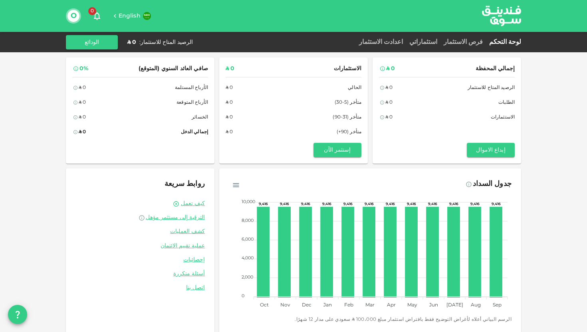
click at [122, 15] on span "English" at bounding box center [130, 16] width 22 height 6
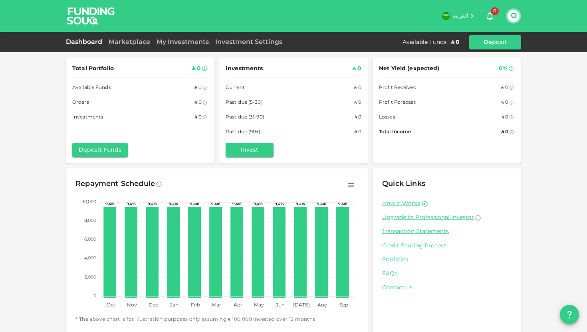
click at [515, 15] on button "O" at bounding box center [513, 16] width 12 height 12
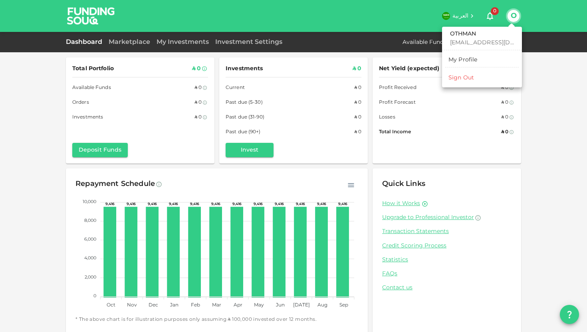
click at [480, 56] on link "My Profile" at bounding box center [481, 59] width 73 height 13
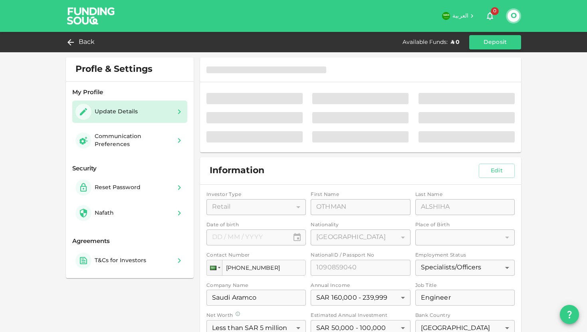
type input "⁦⁨[DATE]⁩⁩"
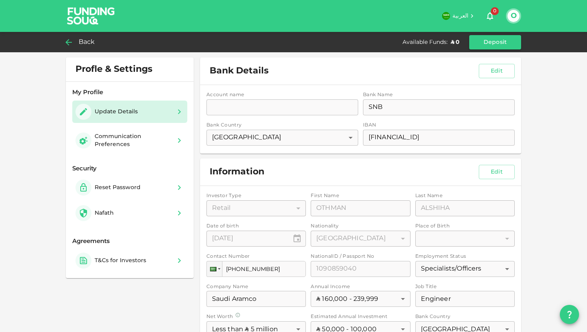
click at [90, 42] on span "Back" at bounding box center [87, 42] width 16 height 11
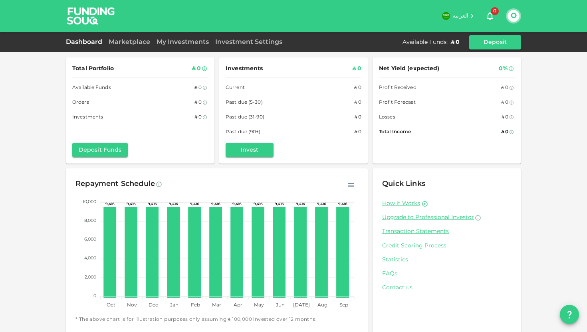
click at [456, 14] on span "العربية" at bounding box center [460, 16] width 16 height 6
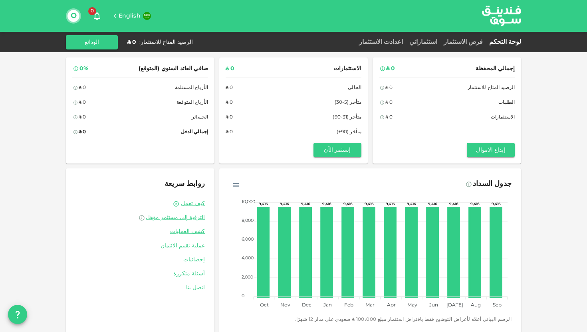
click at [191, 274] on link "أسئلة متكررة" at bounding box center [139, 274] width 129 height 8
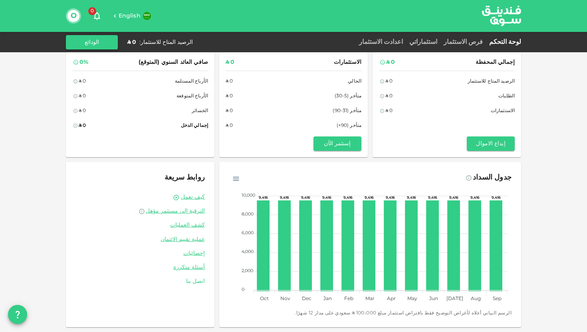
click at [195, 282] on link "اتصل بنا" at bounding box center [139, 282] width 129 height 8
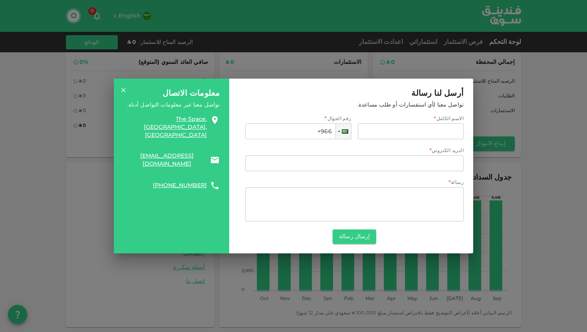
click at [123, 90] on icon at bounding box center [123, 90] width 4 height 4
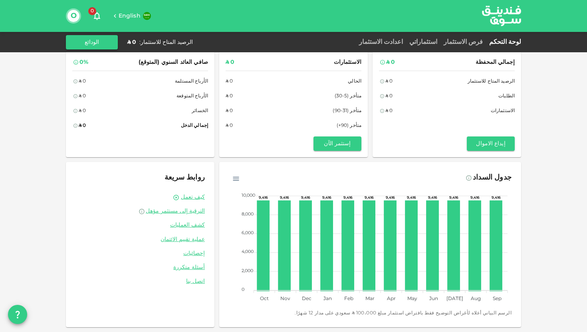
scroll to position [0, 0]
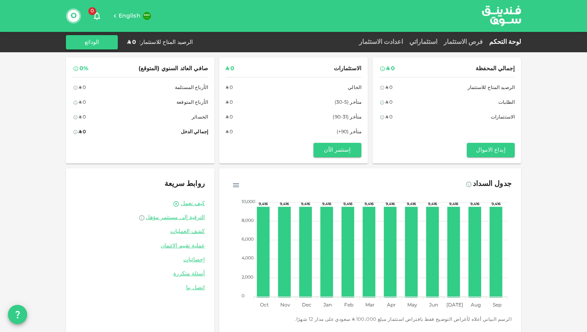
click at [95, 16] on icon "button" at bounding box center [97, 16] width 6 height 8
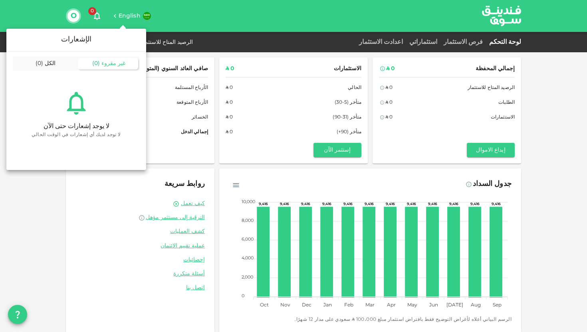
click at [123, 20] on div at bounding box center [293, 166] width 587 height 332
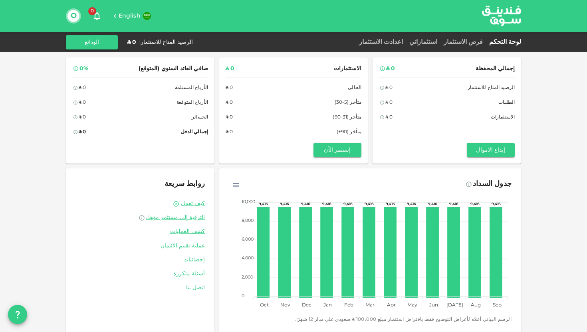
click at [115, 17] on icon at bounding box center [115, 16] width 2 height 4
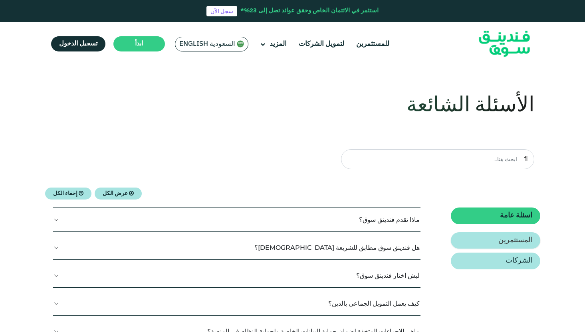
click at [465, 240] on link "المستثمرين" at bounding box center [494, 240] width 89 height 17
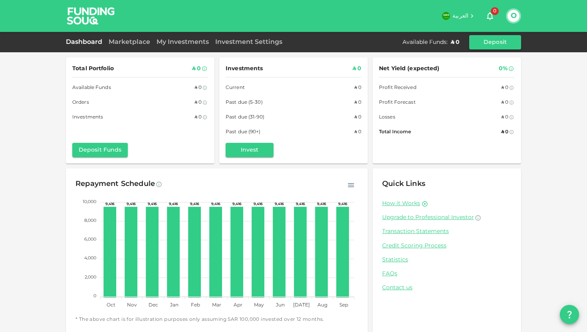
click at [472, 15] on icon at bounding box center [471, 16] width 2 height 4
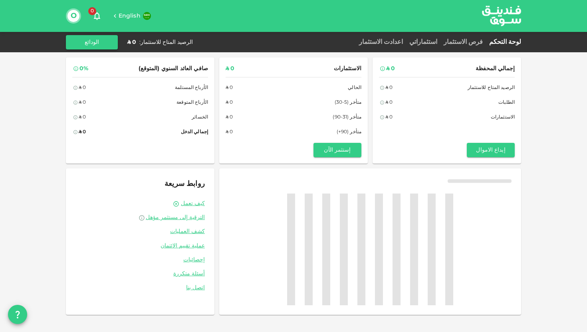
click at [70, 18] on button "O" at bounding box center [73, 16] width 12 height 12
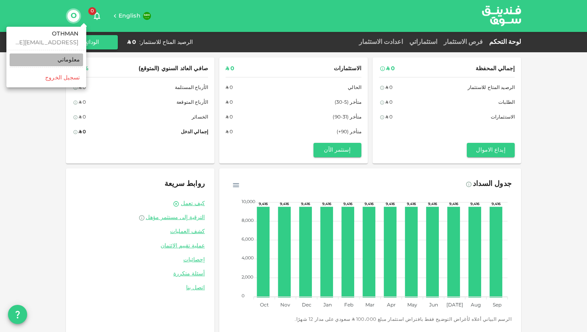
click at [61, 58] on link "معلوماتي" at bounding box center [46, 59] width 73 height 13
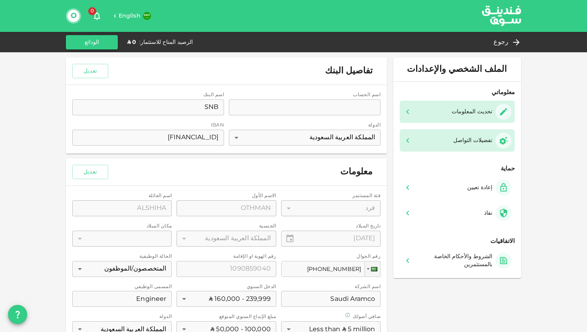
click at [434, 139] on div "تفضيلات التواصل" at bounding box center [457, 140] width 109 height 16
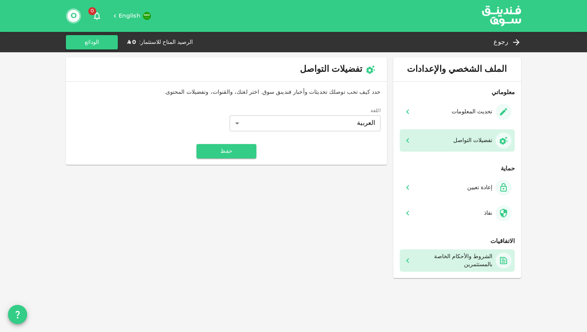
click at [437, 258] on div "الشروط والأحكام الخاصة بالمستثمرين" at bounding box center [453, 261] width 77 height 16
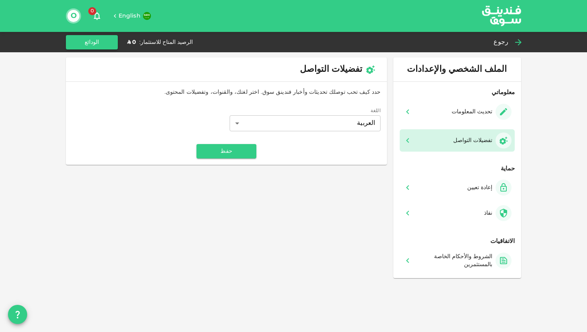
click at [500, 40] on span "رجوع" at bounding box center [500, 42] width 15 height 11
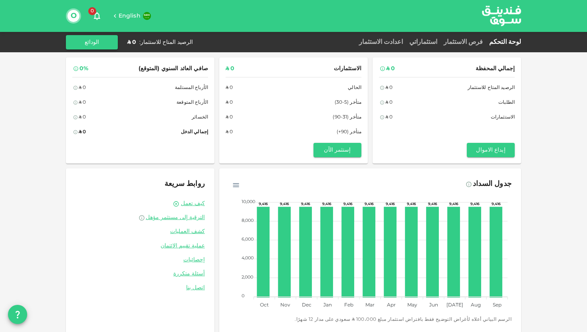
click at [239, 184] on icon "button" at bounding box center [236, 185] width 8 height 8
click at [254, 179] on div "جدول السداد" at bounding box center [370, 184] width 282 height 13
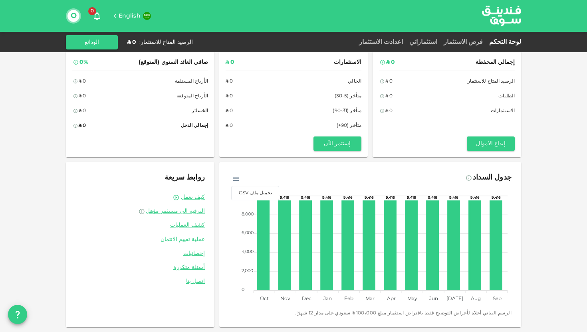
click at [194, 238] on link "عملية تقييم الائتمان" at bounding box center [139, 240] width 129 height 8
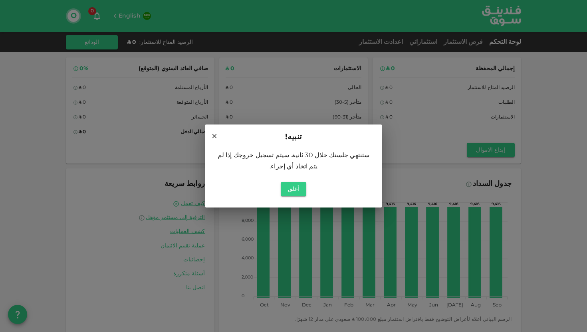
click at [212, 136] on icon at bounding box center [214, 135] width 7 height 7
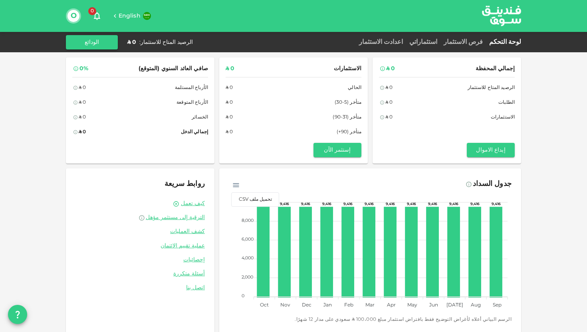
click at [74, 17] on button "O" at bounding box center [73, 16] width 12 height 12
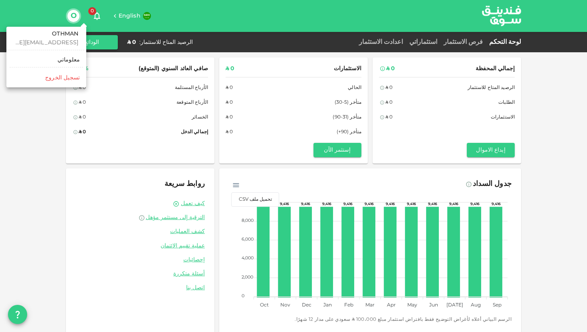
click at [184, 228] on div at bounding box center [293, 166] width 587 height 332
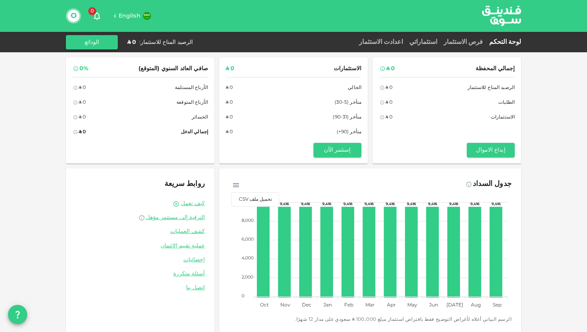
click at [189, 234] on link "كشف العمليات" at bounding box center [139, 232] width 129 height 8
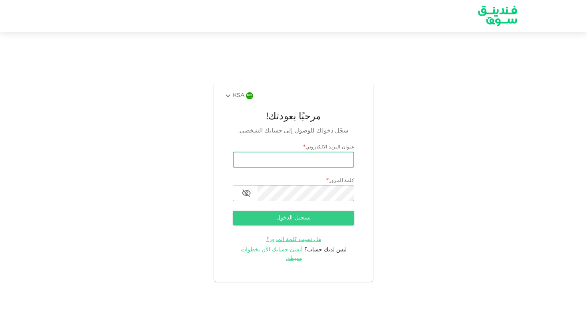
click at [299, 168] on input "email" at bounding box center [293, 160] width 121 height 16
click at [388, 152] on div "KSA مرحبًا بعودتك! سجّل دخولك للوصول إلى حسابك الشخصي. عنوان البريد الالكتروني …" at bounding box center [293, 181] width 587 height 280
